Goal: Task Accomplishment & Management: Manage account settings

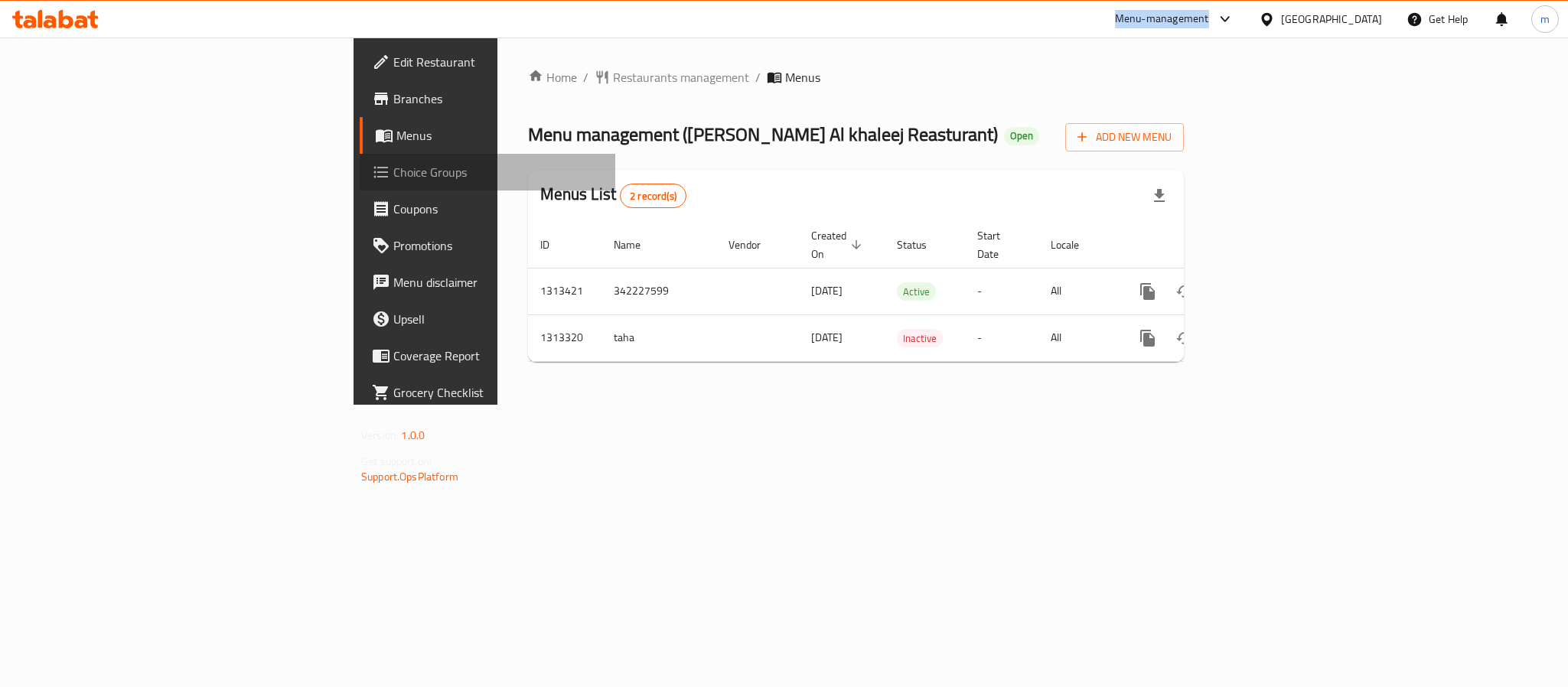
click at [393, 169] on span "Choice Groups" at bounding box center [498, 172] width 210 height 19
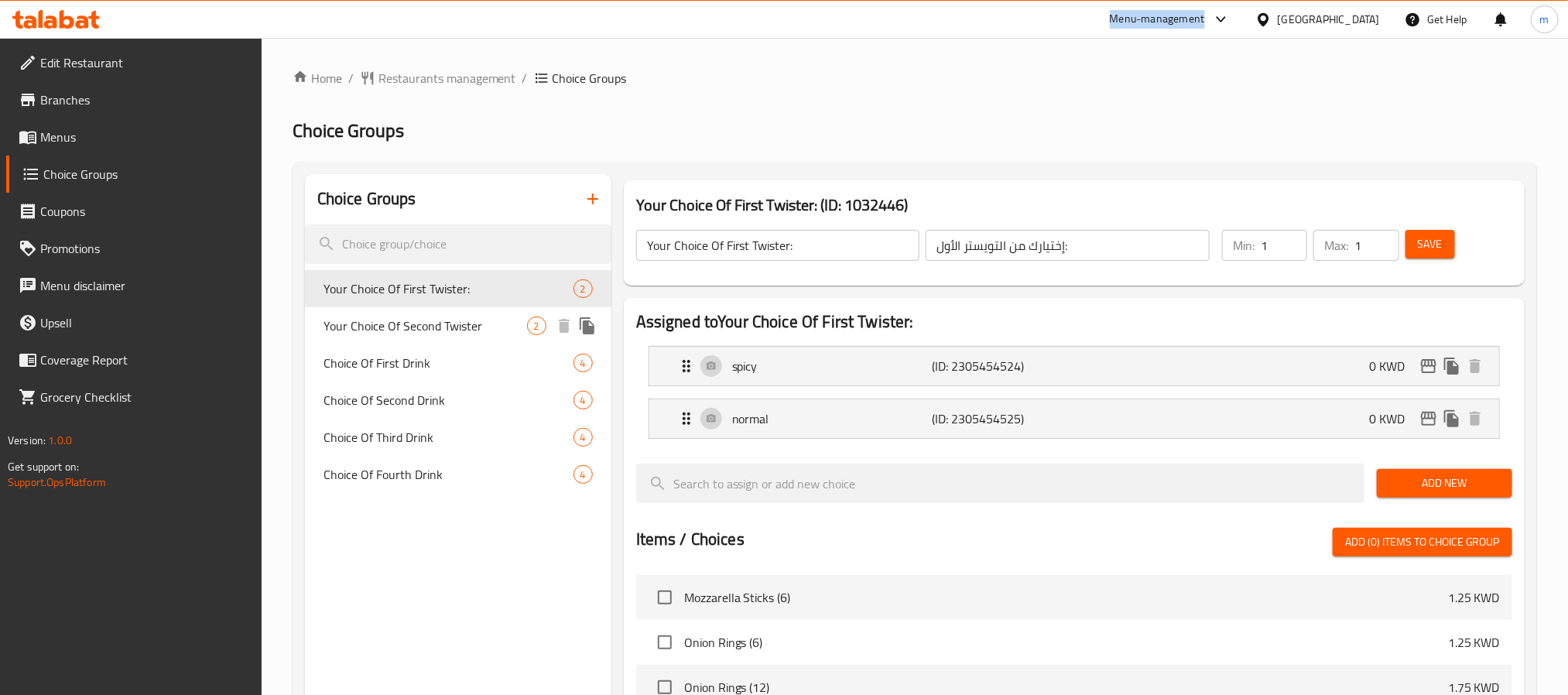
click at [420, 330] on span "Your Choice Of Second Twister" at bounding box center [426, 325] width 204 height 19
type input "Your Choice Of Second Twister"
type input "اختيارك من التويستر الثاني"
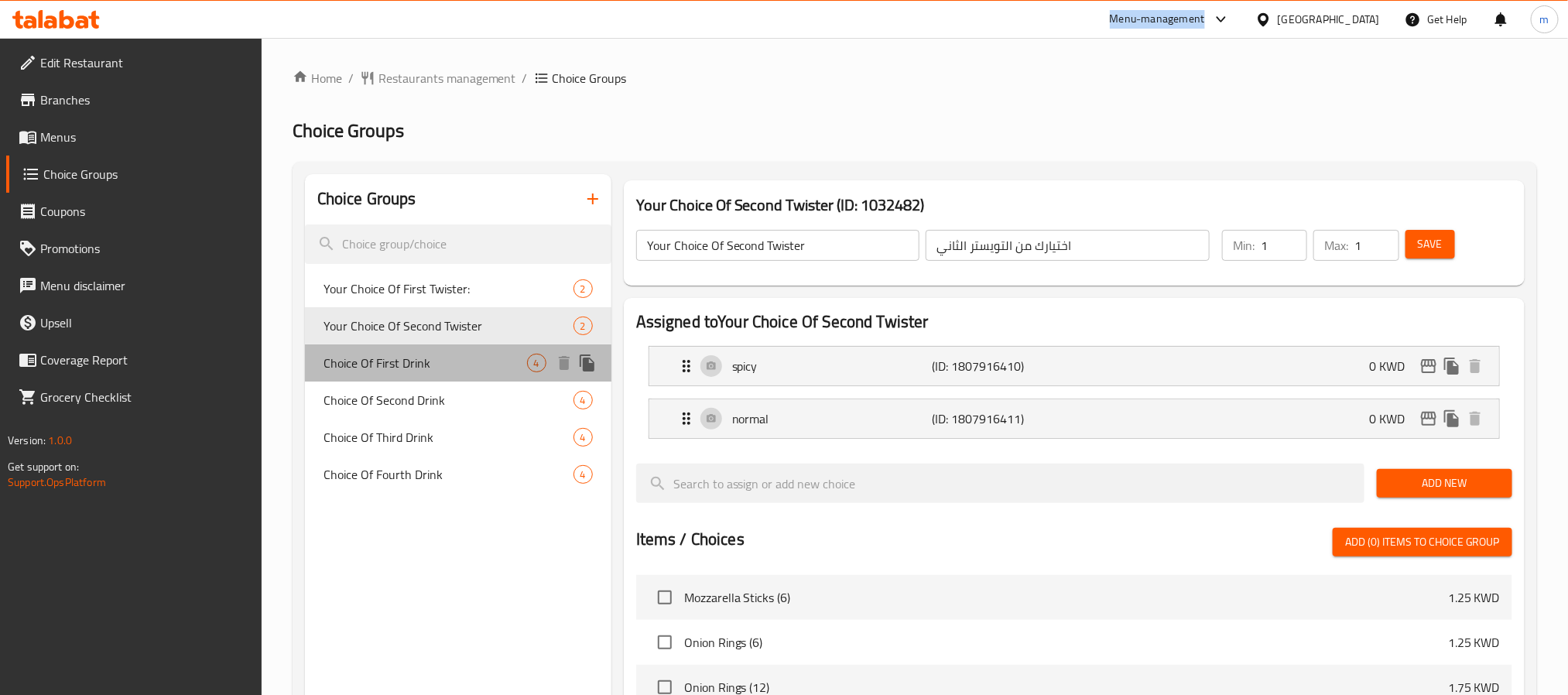
click at [409, 363] on span "Choice Of First Drink" at bounding box center [426, 363] width 204 height 19
type input "Choice Of First Drink"
type input "مشروب أول باختيارك"
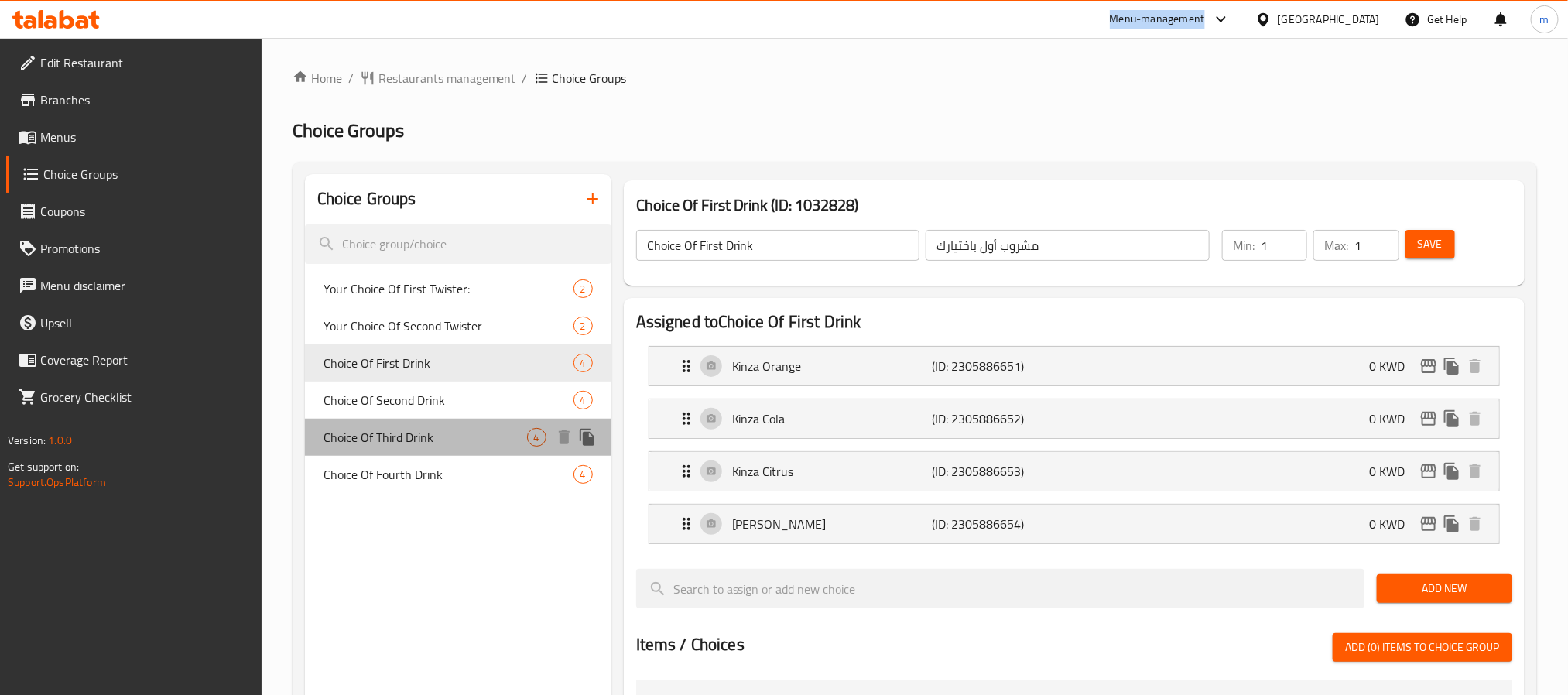
click at [420, 434] on span "Choice Of Third Drink" at bounding box center [426, 437] width 204 height 19
type input "Choice Of Third Drink"
type input "اختيار مشروب ثالث"
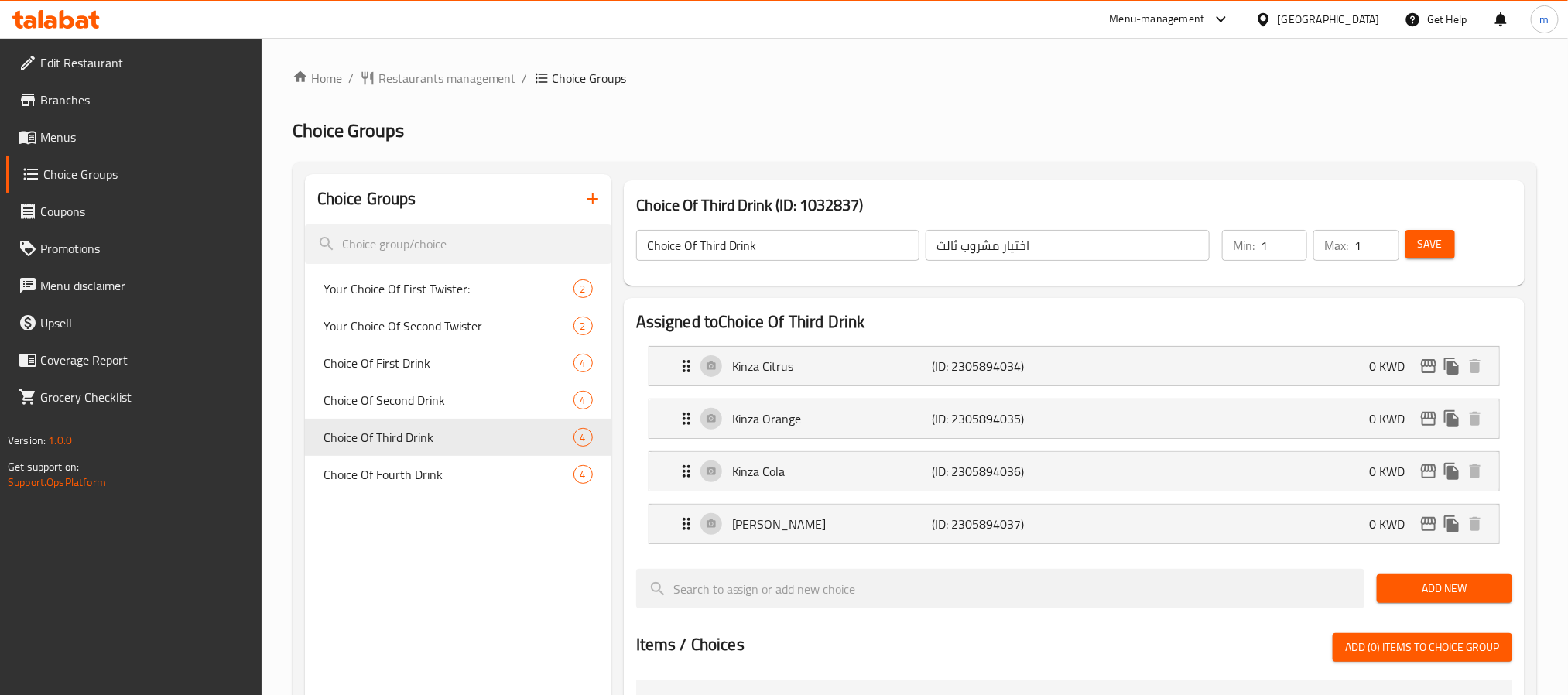
click at [100, 25] on div at bounding box center [56, 20] width 113 height 31
click at [86, 20] on icon at bounding box center [82, 22] width 13 height 13
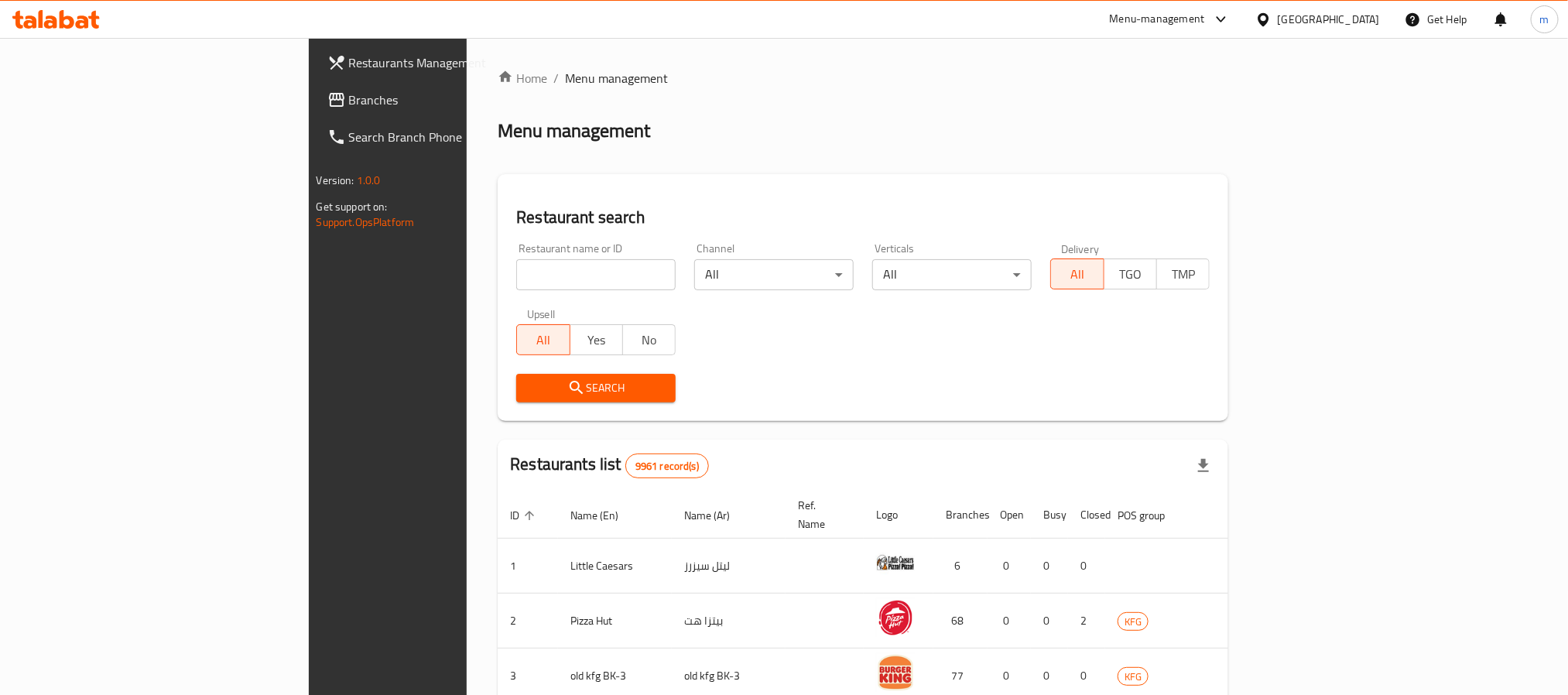
click at [349, 91] on span "Branches" at bounding box center [453, 100] width 209 height 19
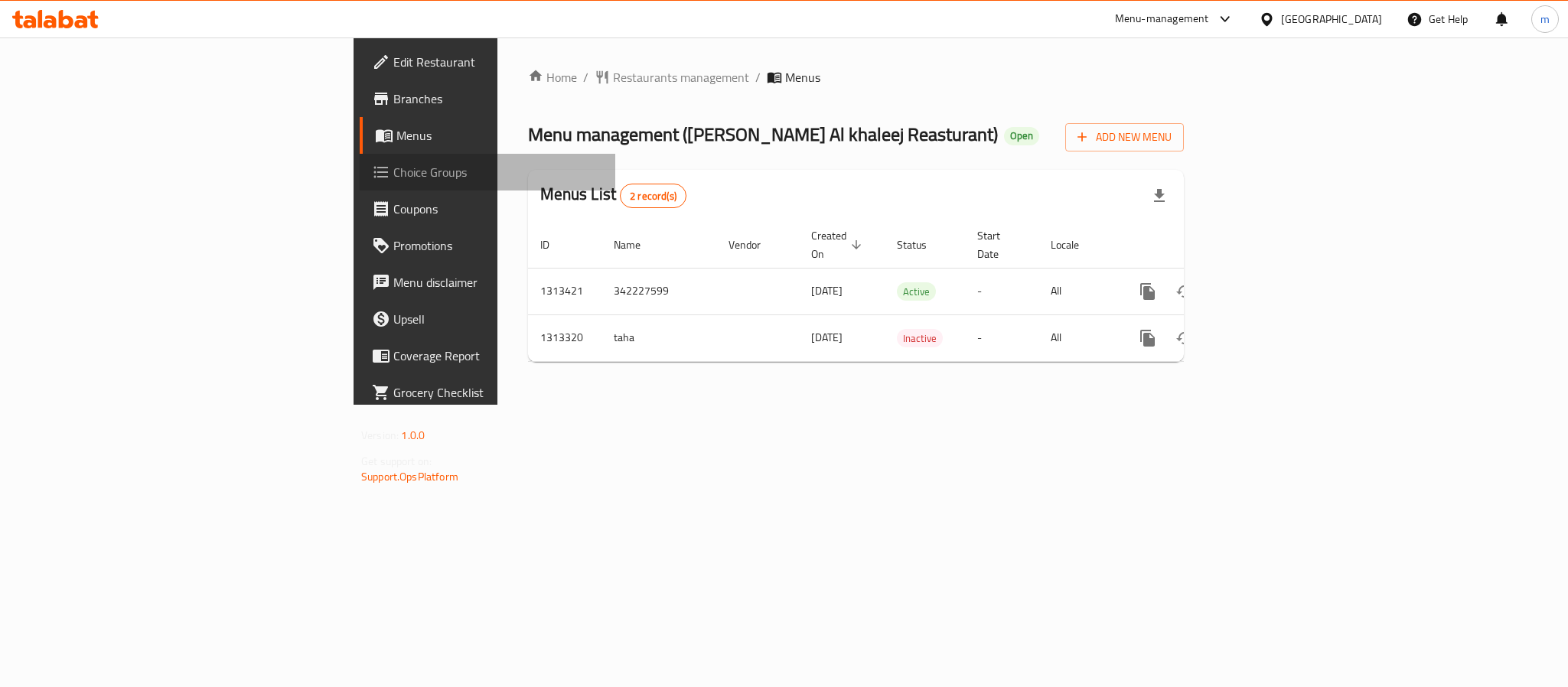
click at [393, 171] on span "Choice Groups" at bounding box center [498, 172] width 210 height 19
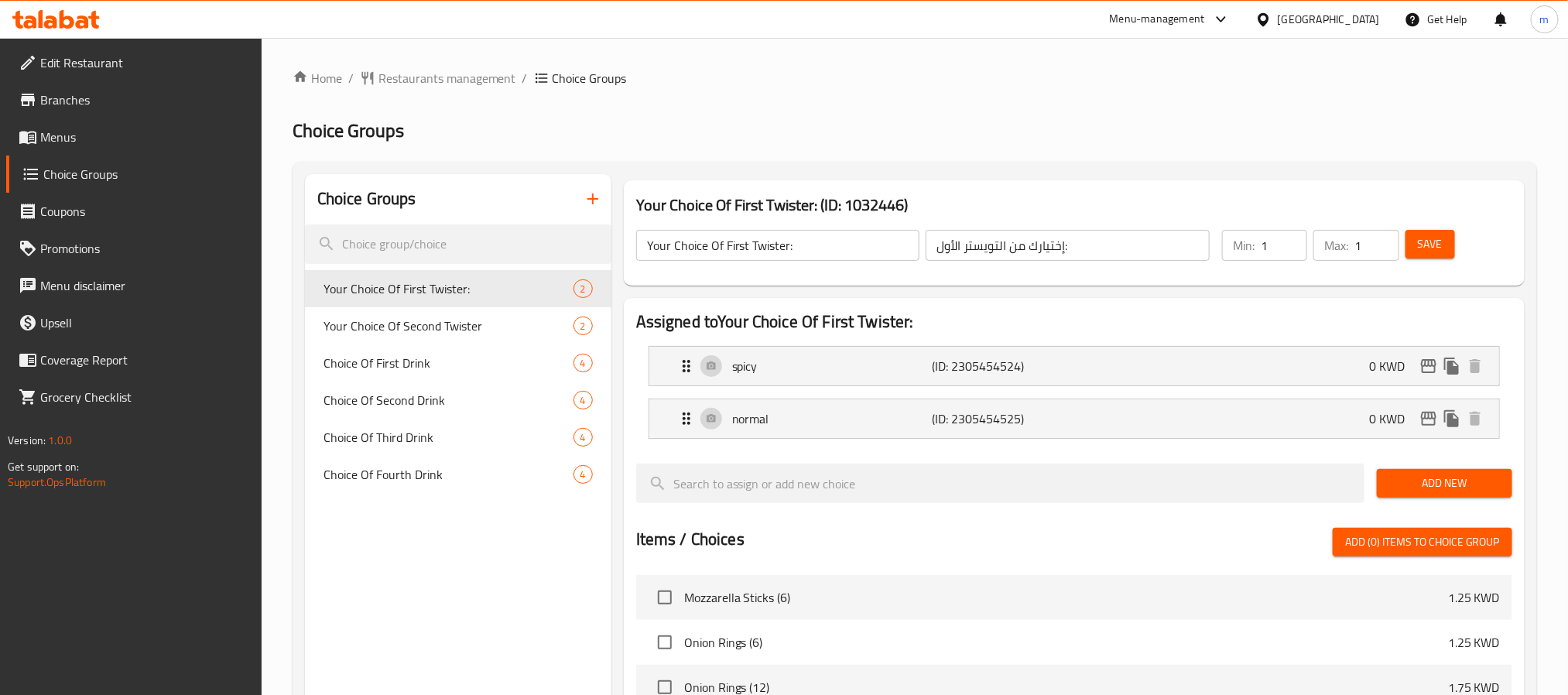
click at [74, 21] on icon at bounding box center [55, 19] width 87 height 19
